Goal: Information Seeking & Learning: Learn about a topic

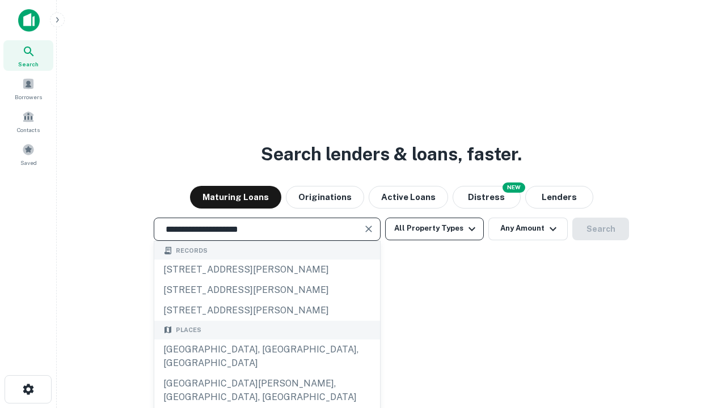
click at [267, 374] on div "[GEOGRAPHIC_DATA], [GEOGRAPHIC_DATA], [GEOGRAPHIC_DATA]" at bounding box center [267, 357] width 226 height 34
click at [435, 229] on button "All Property Types" at bounding box center [434, 229] width 99 height 23
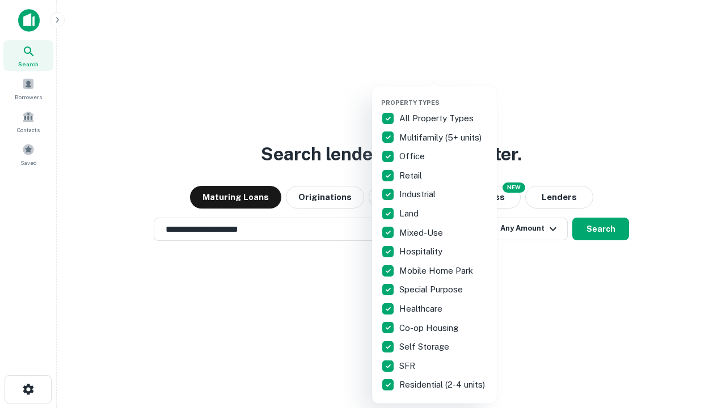
type input "**********"
click at [444, 95] on button "button" at bounding box center [443, 95] width 125 height 1
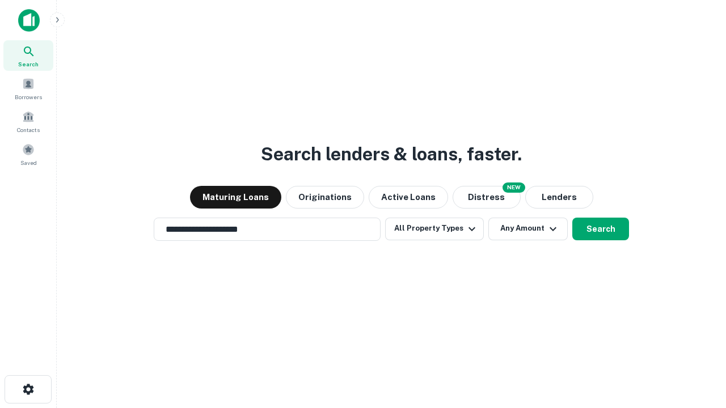
scroll to position [18, 0]
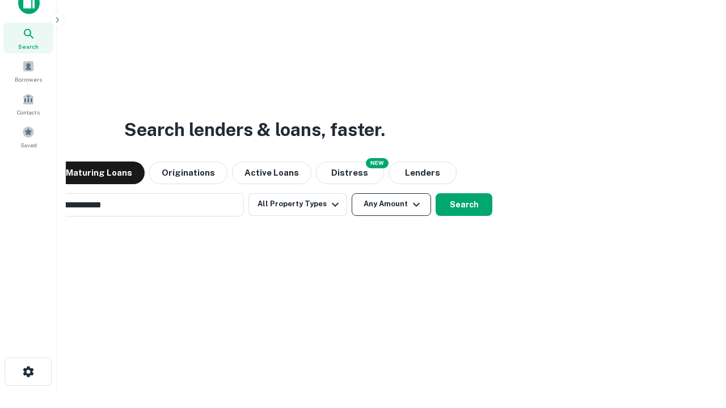
click at [352, 193] on button "Any Amount" at bounding box center [391, 204] width 79 height 23
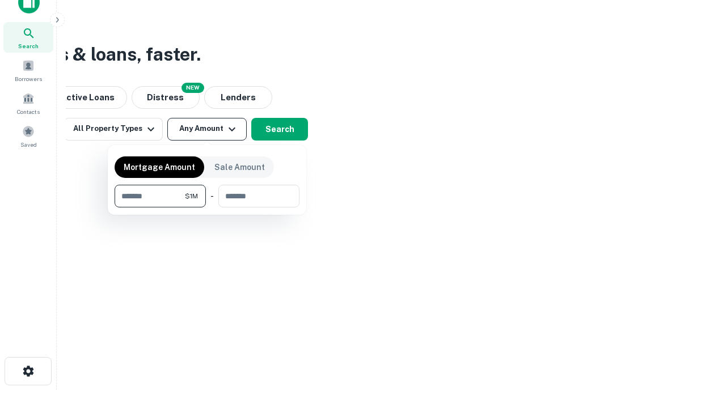
type input "*******"
click at [207, 208] on button "button" at bounding box center [207, 208] width 185 height 1
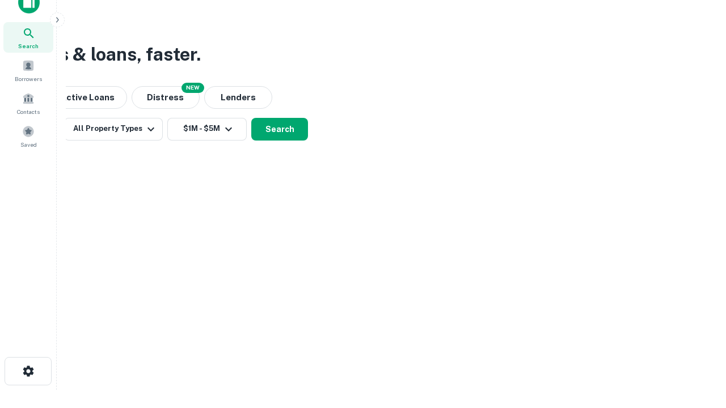
scroll to position [18, 0]
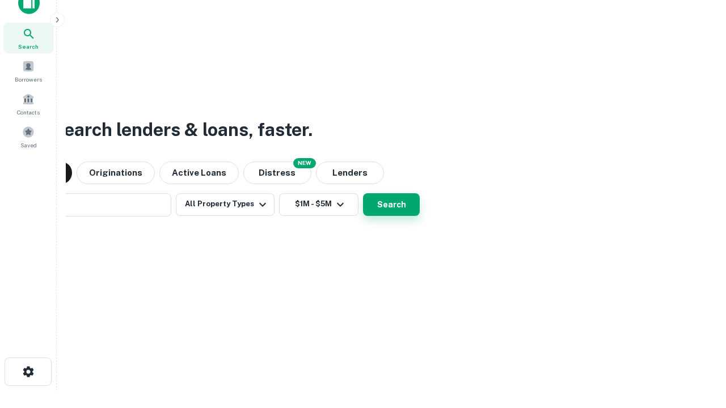
click at [363, 193] on button "Search" at bounding box center [391, 204] width 57 height 23
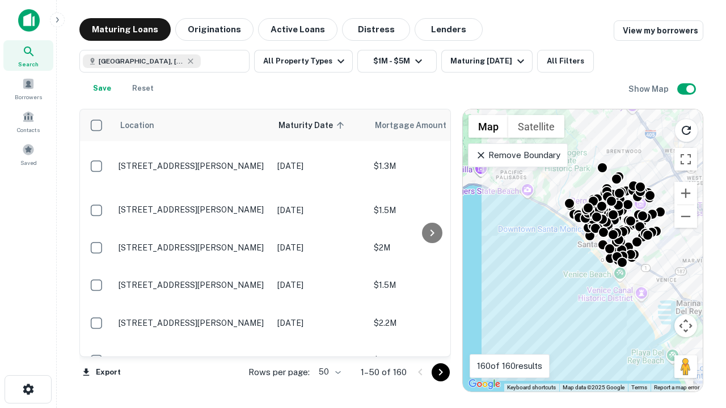
click at [328, 372] on body "Search Borrowers Contacts Saved Maturing Loans Originations Active Loans Distre…" at bounding box center [363, 204] width 726 height 408
click at [328, 344] on li "25" at bounding box center [328, 344] width 33 height 20
